Goal: Information Seeking & Learning: Check status

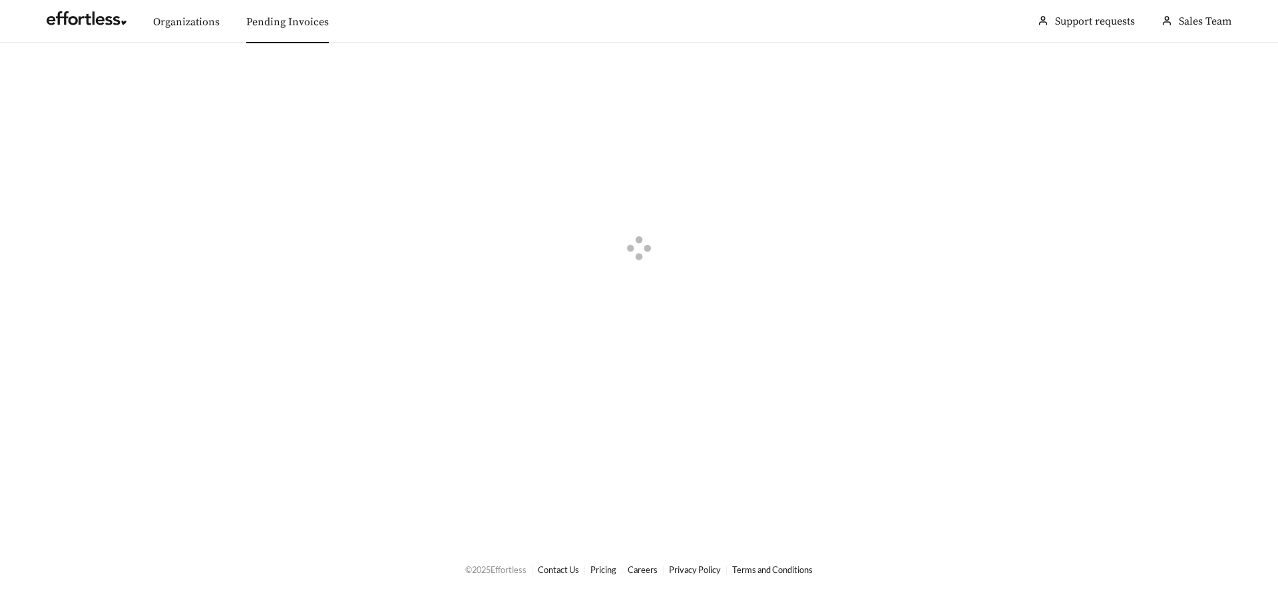
click at [259, 27] on link "Pending Invoices" at bounding box center [287, 21] width 83 height 13
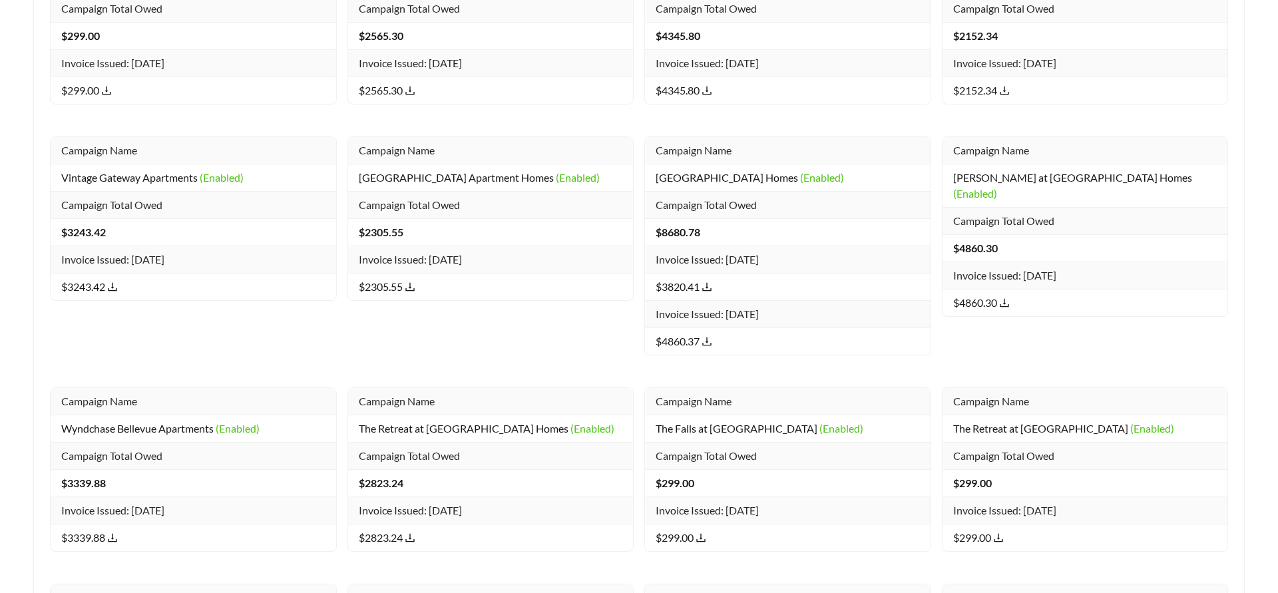
scroll to position [29903, 0]
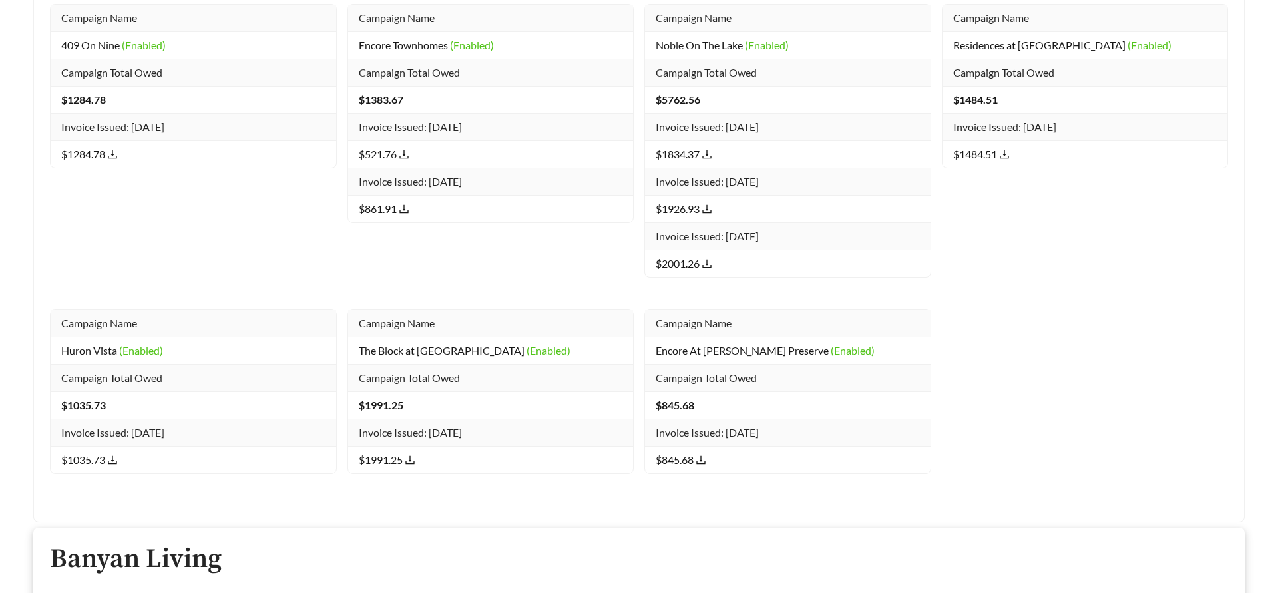
drag, startPoint x: 929, startPoint y: 265, endPoint x: 1069, endPoint y: 442, distance: 225.5
drag, startPoint x: 1052, startPoint y: 453, endPoint x: 954, endPoint y: 273, distance: 205.2
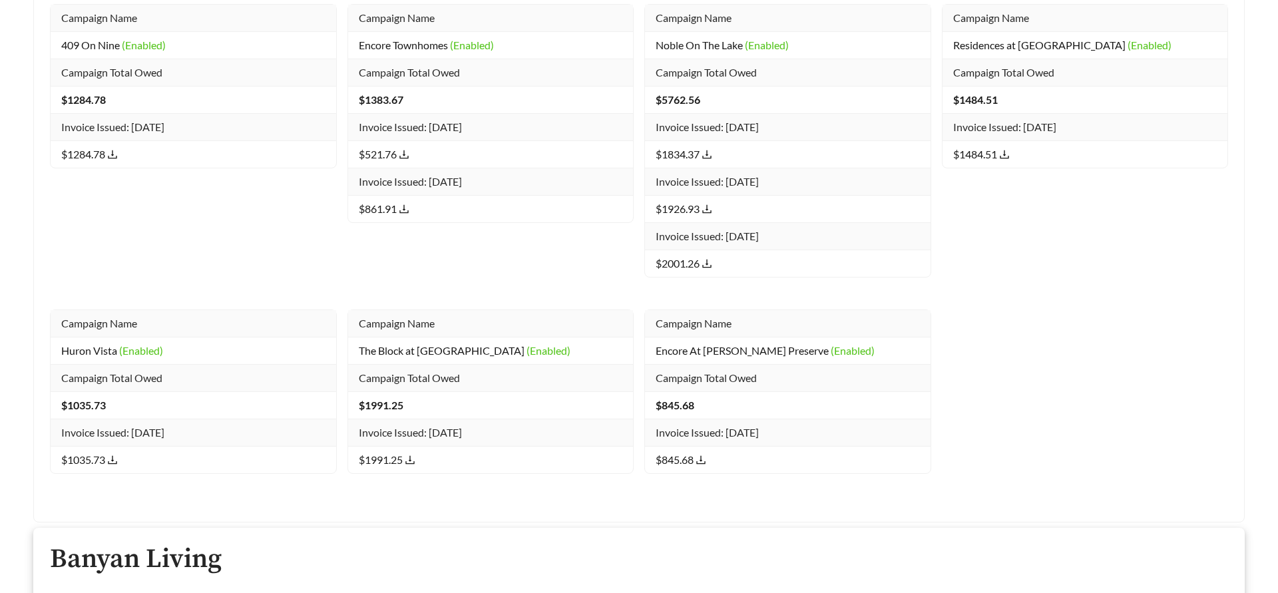
copy tbody "Campaign Name Hidden Lake Apartments (Deactivated) Campaign Total Owed $ 2506.1…"
click at [971, 85] on div "KMG Prestige Total of All Pending Organization Invoices: $ 13788.18 Campaign In…" at bounding box center [639, 188] width 1210 height 669
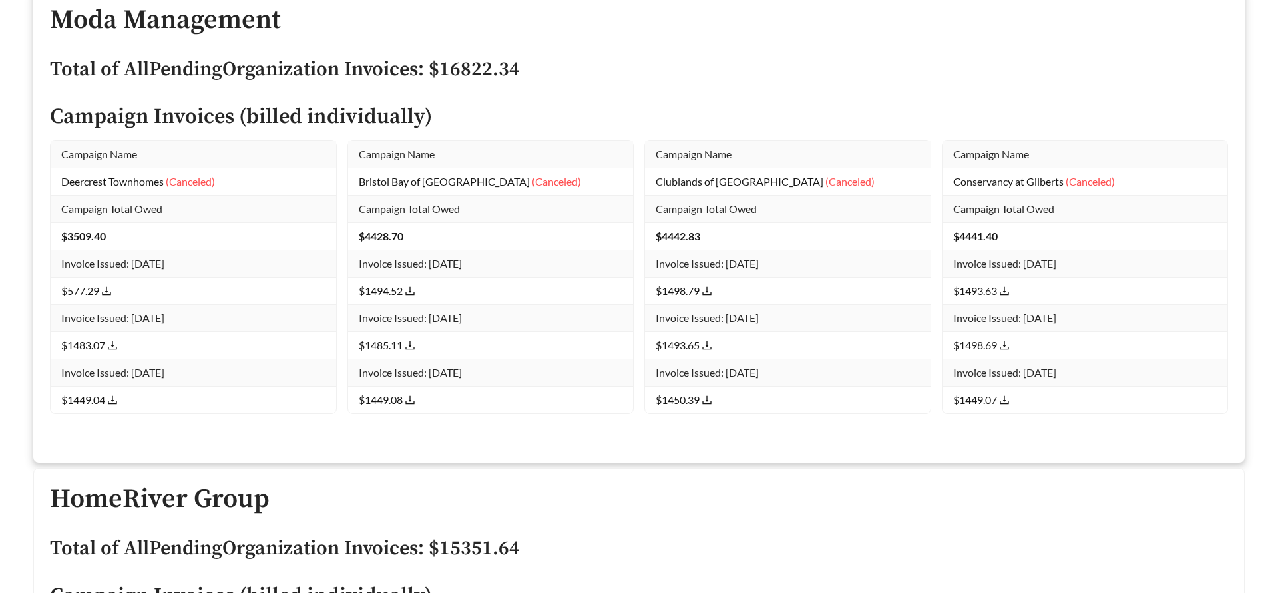
scroll to position [17618, 0]
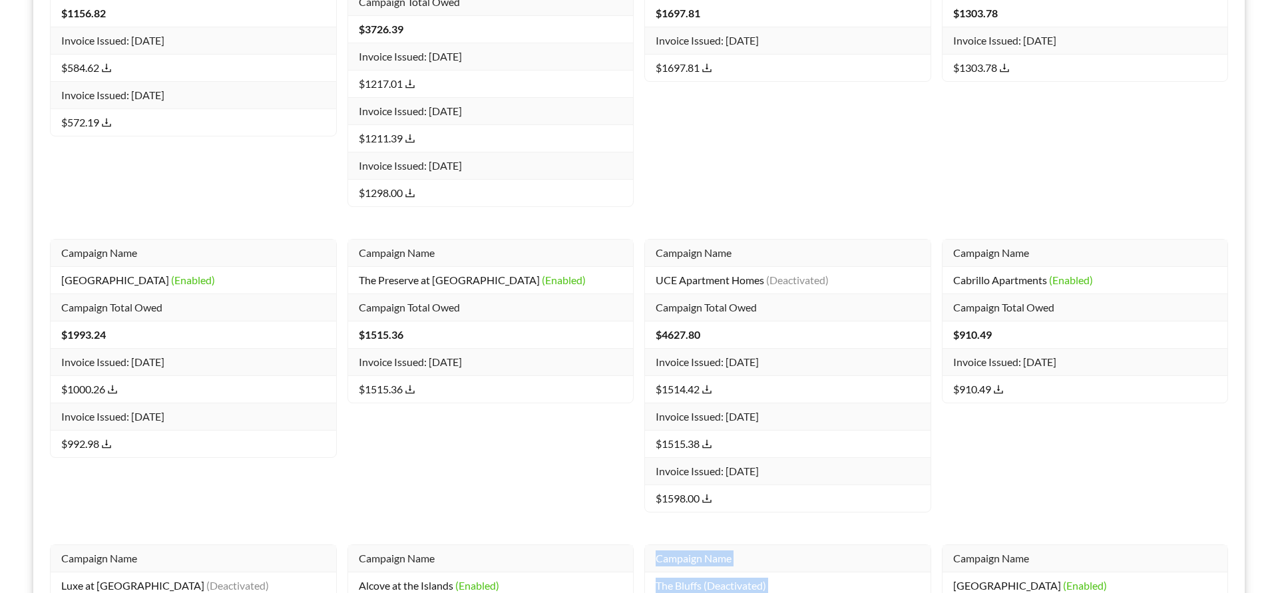
drag, startPoint x: 639, startPoint y: 269, endPoint x: 727, endPoint y: 526, distance: 271.5
copy tbody "Campaign Name The Bluffs (Deactivated) Campaign Total Owed $ 2813.12 Invoice Is…"
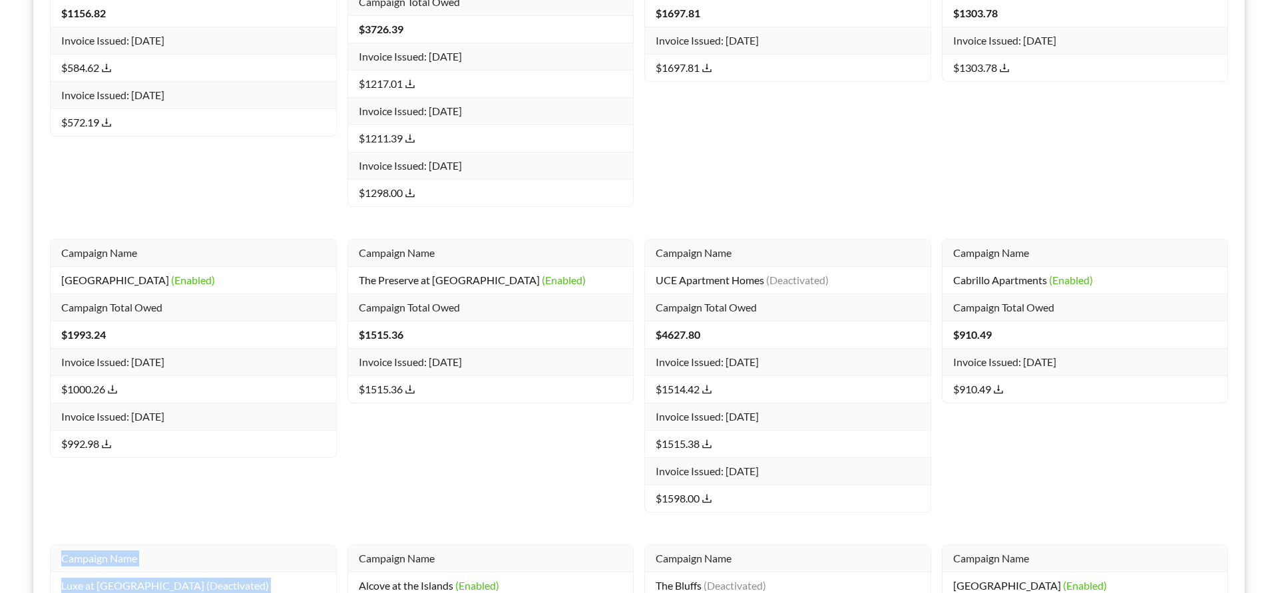
drag, startPoint x: 32, startPoint y: 272, endPoint x: 183, endPoint y: 467, distance: 246.1
click at [183, 467] on div "Apartment Management Consultants Total of All Pending Organization Invoices: $ …" at bounding box center [639, 65] width 1222 height 1995
copy tbody "Campaign Name Luxe at [GEOGRAPHIC_DATA] (Deactivated) Campaign Total Owed $ 208…"
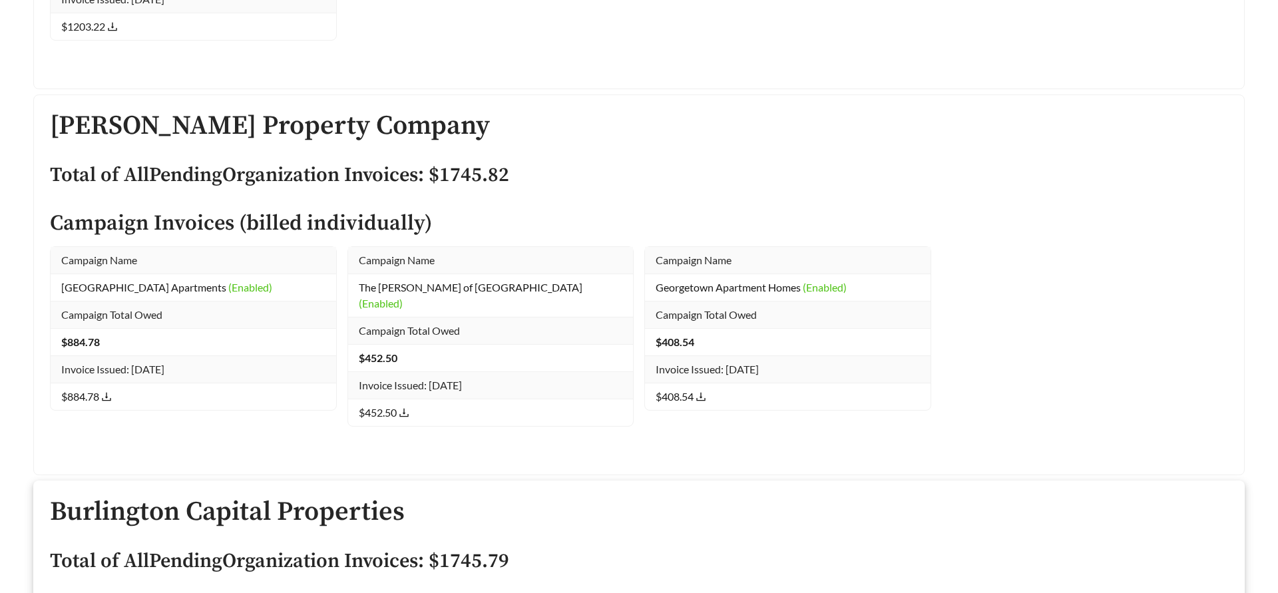
scroll to position [17314, 0]
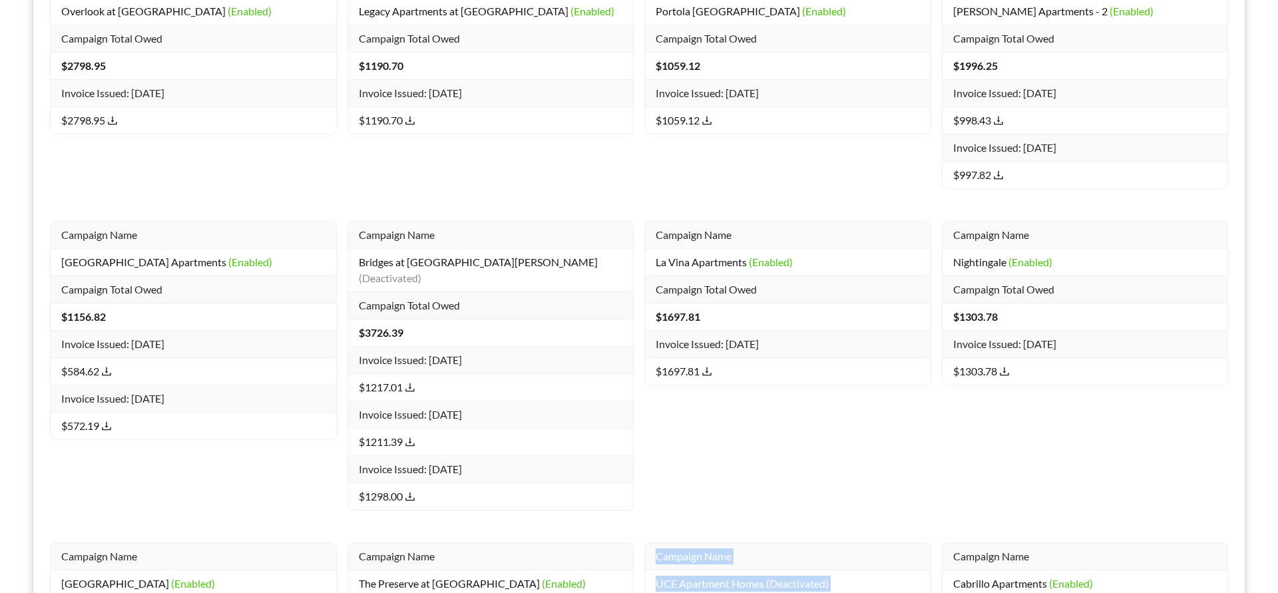
drag, startPoint x: 650, startPoint y: 269, endPoint x: 729, endPoint y: 514, distance: 257.4
copy tbody "Campaign Name UCE Apartment Homes (Deactivated) Campaign Total Owed $ 4627.80 I…"
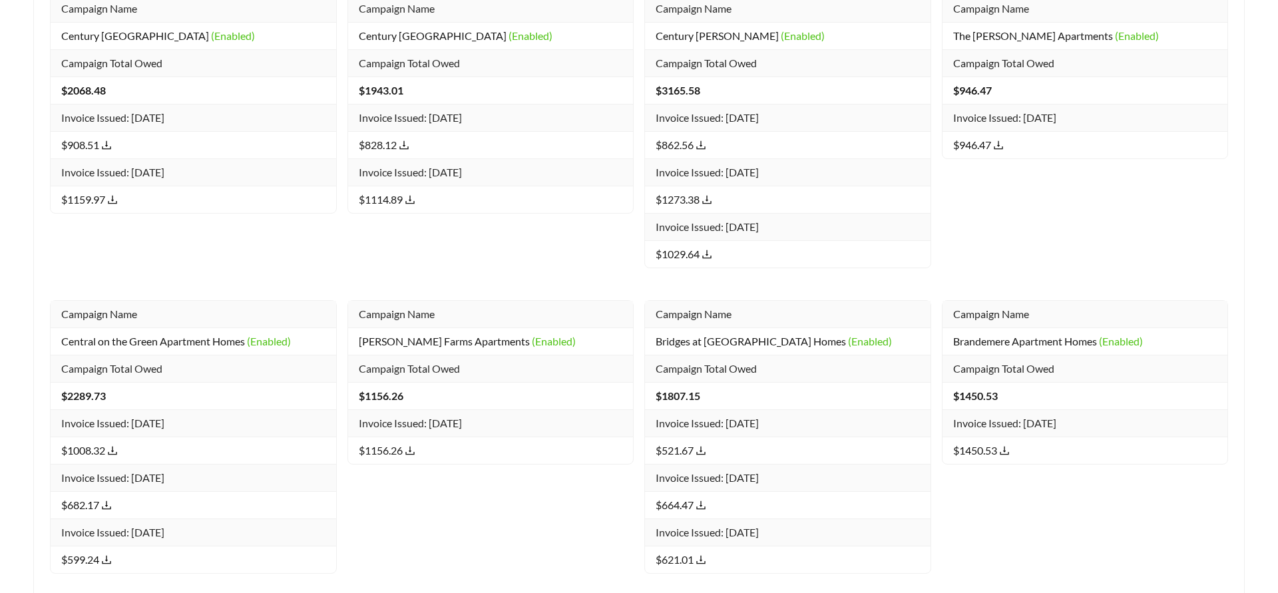
scroll to position [17011, 0]
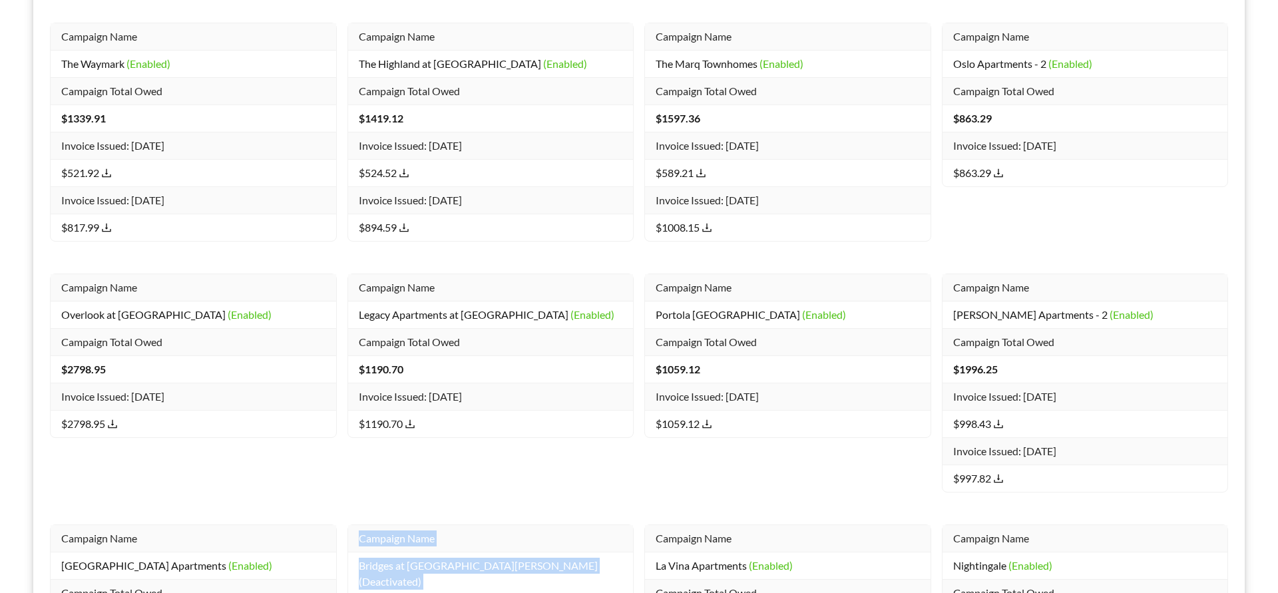
drag, startPoint x: 353, startPoint y: 276, endPoint x: 427, endPoint y: 512, distance: 248.2
copy tbody "Campaign Name Bridges at [GEOGRAPHIC_DATA][PERSON_NAME] (Deactivated) Campaign …"
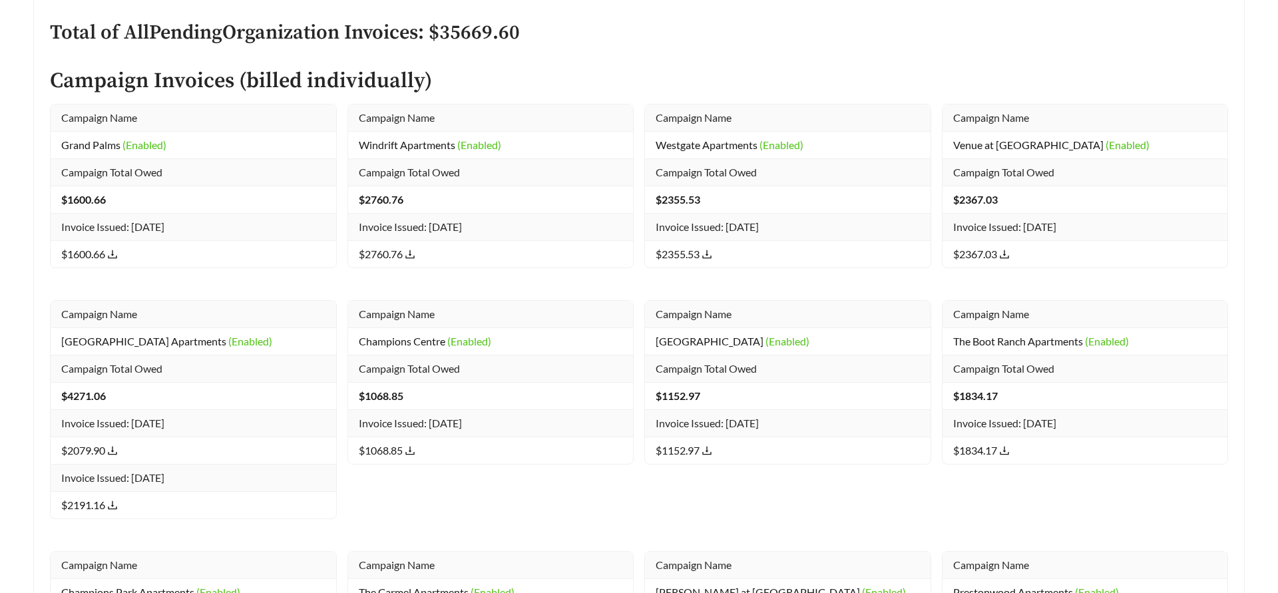
scroll to position [20857, 0]
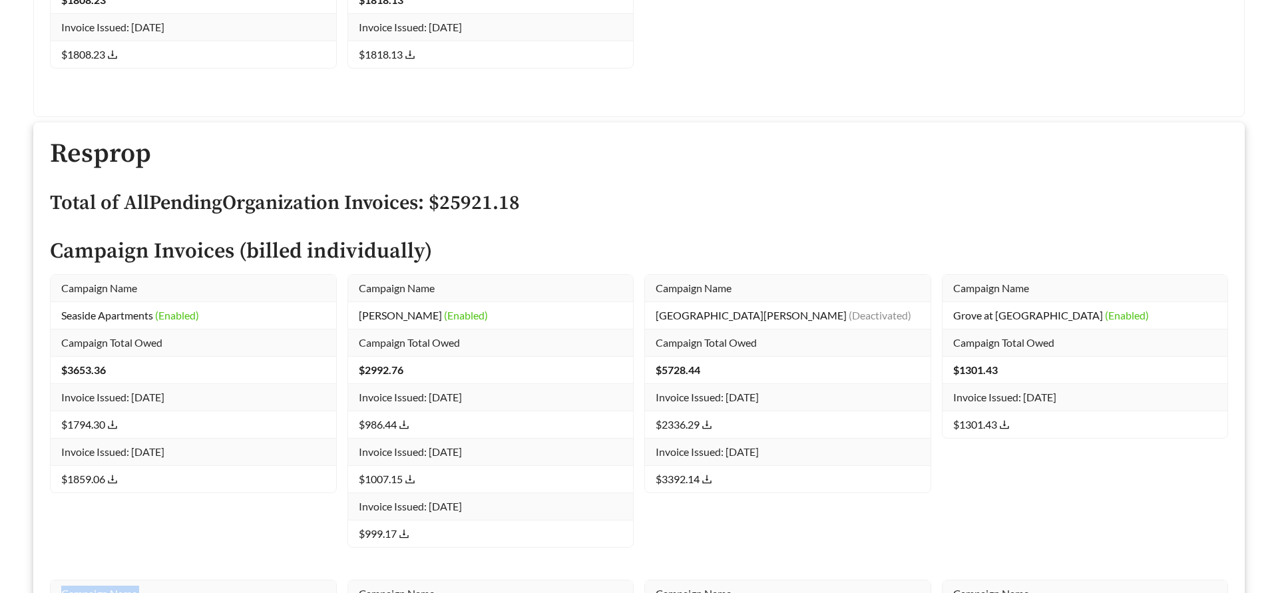
drag, startPoint x: 48, startPoint y: 267, endPoint x: 184, endPoint y: 520, distance: 287.6
copy tbody "Campaign Name [GEOGRAPHIC_DATA] (Deactivated) Campaign Total Owed $ 7382.83 Inv…"
